Goal: Information Seeking & Learning: Learn about a topic

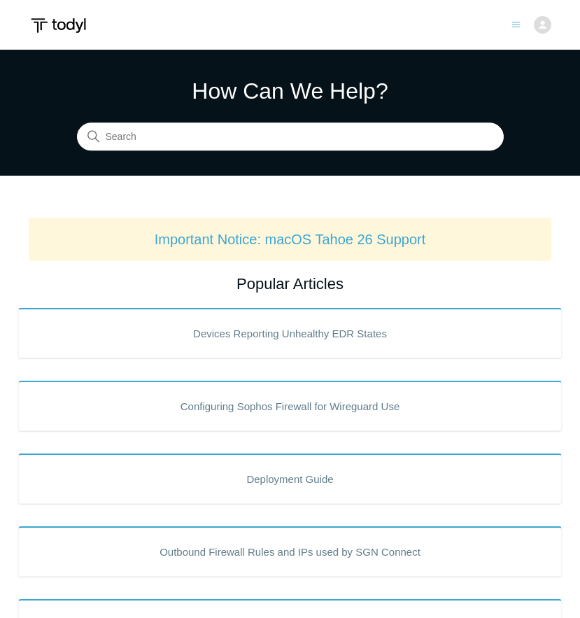
click at [67, 19] on img at bounding box center [58, 26] width 59 height 26
click at [516, 23] on icon "Toggle navigation menu" at bounding box center [515, 24] width 9 height 9
click at [521, 27] on div "Submit a Request Management Portal University Community Knowledge Base [PERSON_…" at bounding box center [530, 24] width 39 height 17
click at [518, 22] on icon "Toggle navigation menu" at bounding box center [515, 24] width 9 height 9
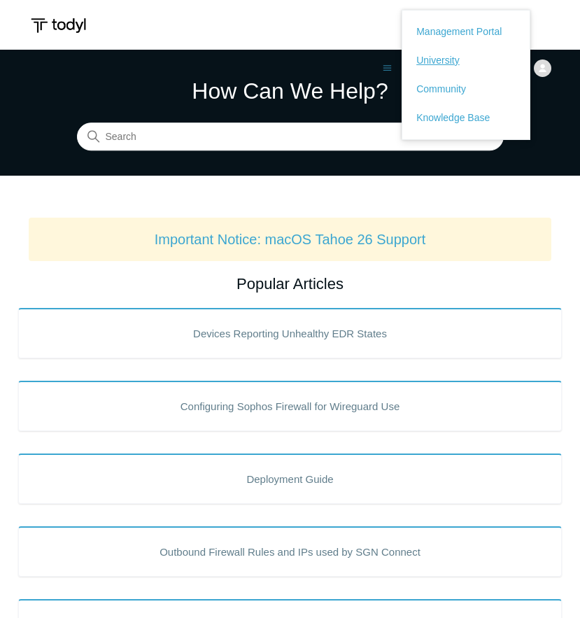
click at [444, 63] on link "University" at bounding box center [465, 60] width 99 height 15
click at [213, 172] on section "How Can We Help? Search" at bounding box center [290, 113] width 580 height 126
click at [453, 111] on link "Knowledge Base" at bounding box center [465, 118] width 99 height 15
